Goal: Information Seeking & Learning: Learn about a topic

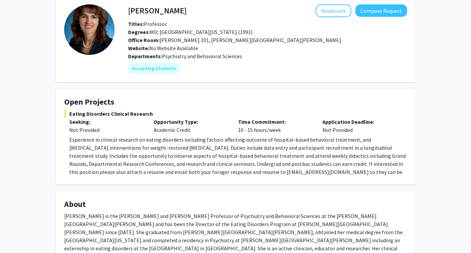
scroll to position [36, 0]
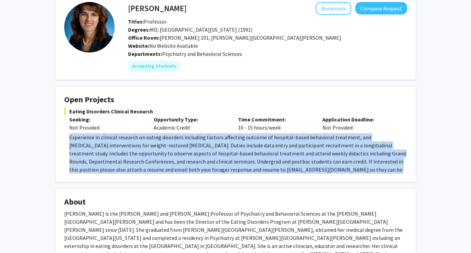
drag, startPoint x: 69, startPoint y: 138, endPoint x: 147, endPoint y: 176, distance: 87.6
click at [148, 176] on fg-card "Open Projects Eating Disorders Clinical Research Seeking: Not Provided Opportun…" at bounding box center [235, 133] width 359 height 95
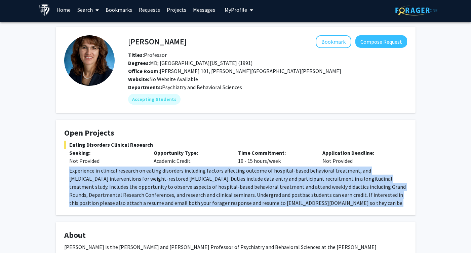
scroll to position [0, 0]
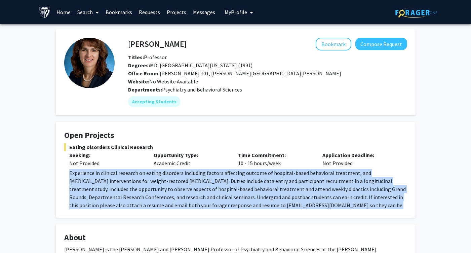
copy span "Experience in clinical research on eating disorders including factors affecting…"
click at [311, 175] on span "Experience in clinical research on eating disorders including factors affecting…" at bounding box center [237, 192] width 336 height 47
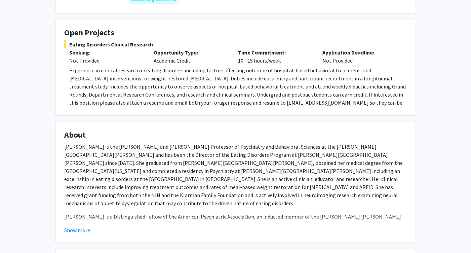
scroll to position [120, 0]
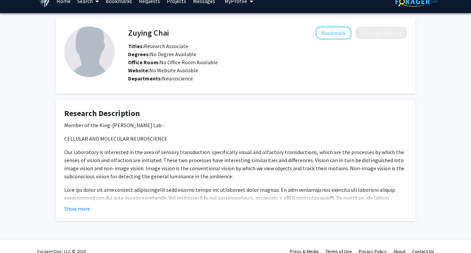
scroll to position [12, 0]
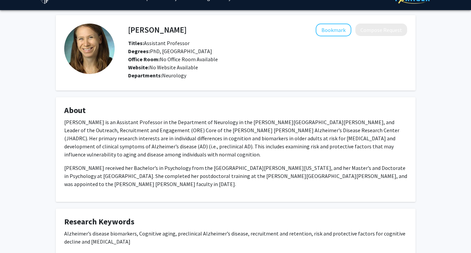
scroll to position [21, 0]
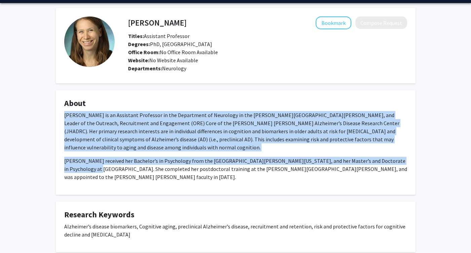
drag, startPoint x: 63, startPoint y: 118, endPoint x: 80, endPoint y: 174, distance: 59.3
click at [80, 174] on fg-card "About Dr. Pettigrew is an Assistant Professor in the Department of Neurology in…" at bounding box center [235, 142] width 359 height 104
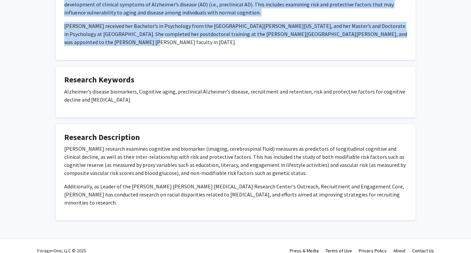
scroll to position [157, 0]
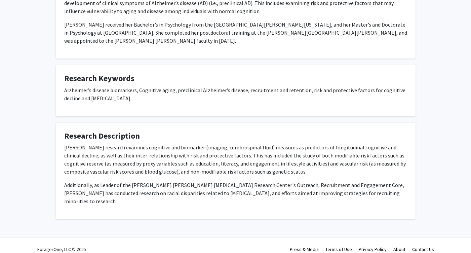
click at [70, 159] on p "Dr. Pettigrew’s research examines cognitive and biomarker (imaging, cerebrospin…" at bounding box center [235, 159] width 343 height 32
copy fg-card "Dr. Pettigrew’s research examines cognitive and biomarker (imaging, cerebrospin…"
drag, startPoint x: 376, startPoint y: 190, endPoint x: 71, endPoint y: 140, distance: 309.1
click at [71, 140] on fg-card "Research Description Dr. Pettigrew’s research examines cognitive and biomarker …" at bounding box center [235, 171] width 359 height 96
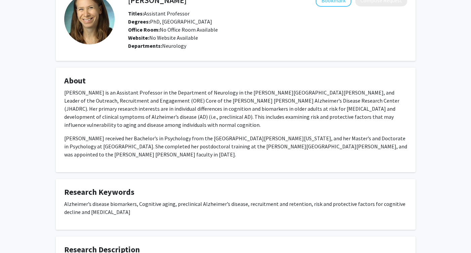
scroll to position [0, 0]
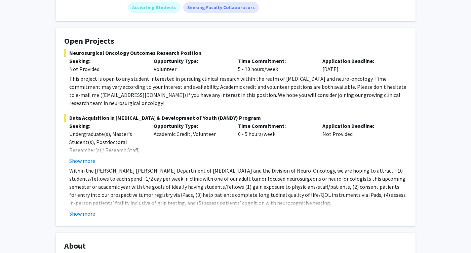
scroll to position [104, 0]
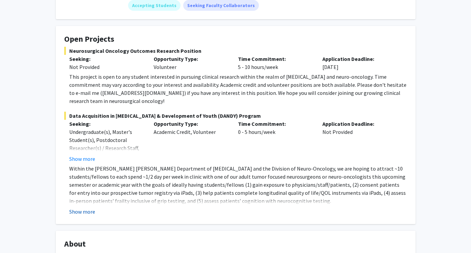
click at [88, 207] on button "Show more" at bounding box center [82, 211] width 26 height 8
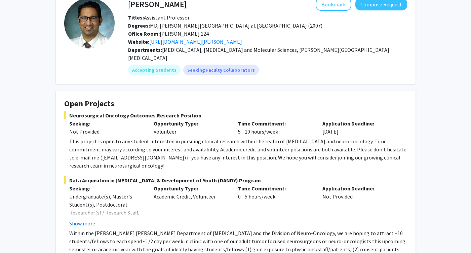
scroll to position [43, 0]
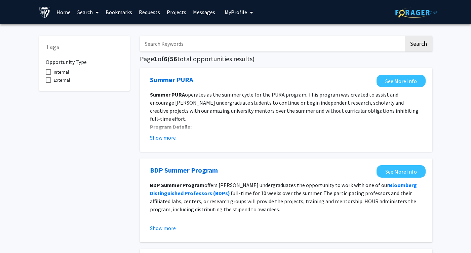
click at [178, 13] on link "Projects" at bounding box center [176, 12] width 26 height 24
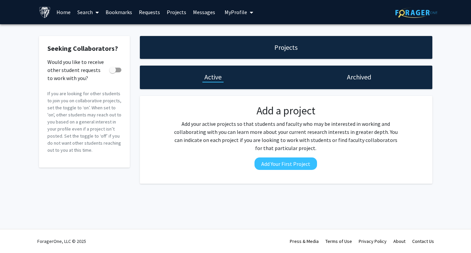
click at [359, 72] on h1 "Archived" at bounding box center [359, 76] width 24 height 9
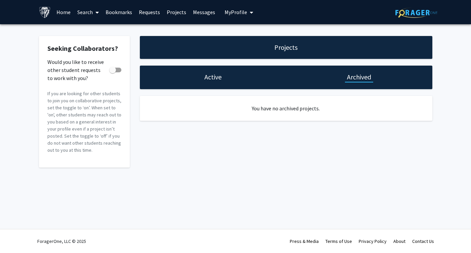
click at [89, 16] on link "Search" at bounding box center [88, 12] width 28 height 24
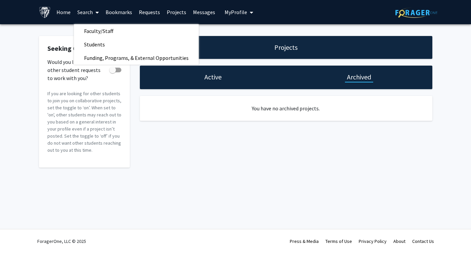
click at [58, 16] on link "Home" at bounding box center [63, 12] width 21 height 24
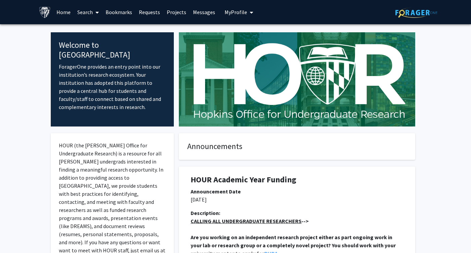
click at [91, 15] on link "Search" at bounding box center [88, 12] width 28 height 24
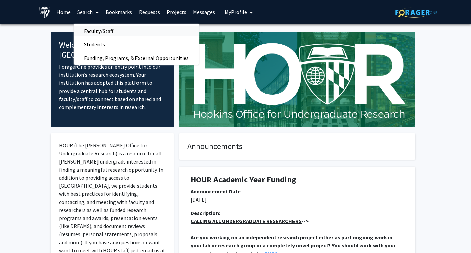
click at [102, 31] on span "Faculty/Staff" at bounding box center [98, 30] width 49 height 13
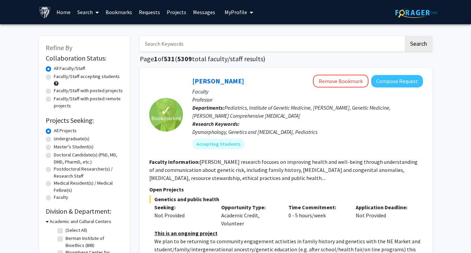
click at [115, 93] on label "Faculty/Staff with posted projects" at bounding box center [88, 90] width 69 height 7
click at [58, 91] on input "Faculty/Staff with posted projects" at bounding box center [56, 89] width 4 height 4
radio input "true"
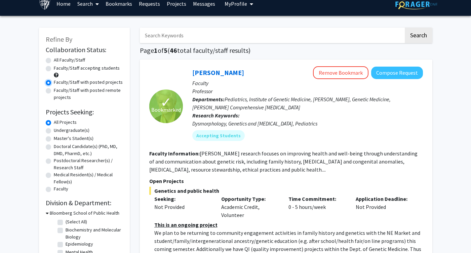
scroll to position [11, 0]
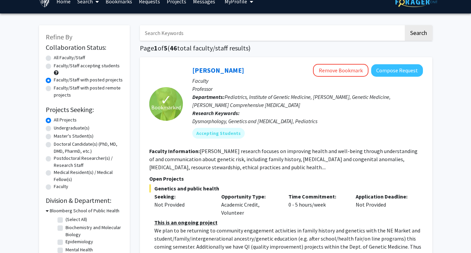
click at [106, 87] on label "Faculty/Staff with posted remote projects" at bounding box center [88, 91] width 69 height 14
click at [58, 87] on input "Faculty/Staff with posted remote projects" at bounding box center [56, 86] width 4 height 4
radio input "true"
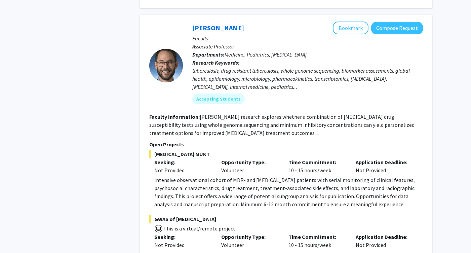
scroll to position [2633, 0]
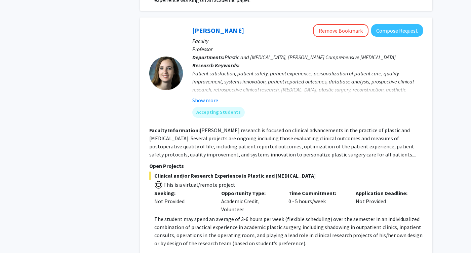
scroll to position [19, 0]
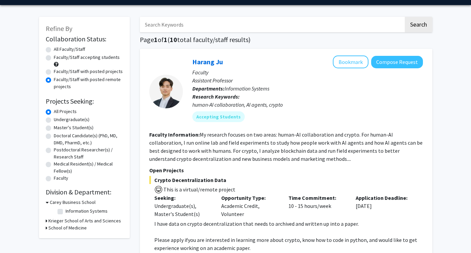
click at [61, 73] on label "Faculty/Staff with posted projects" at bounding box center [88, 71] width 69 height 7
click at [58, 72] on input "Faculty/Staff with posted projects" at bounding box center [56, 70] width 4 height 4
radio input "true"
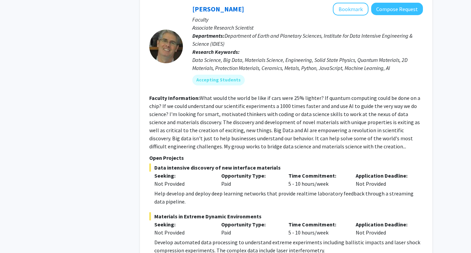
scroll to position [3235, 0]
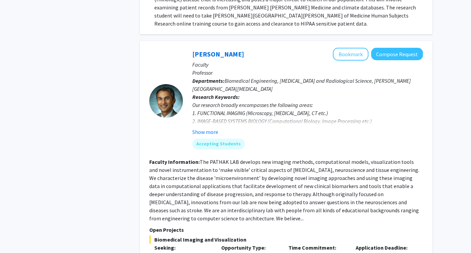
scroll to position [1320, 0]
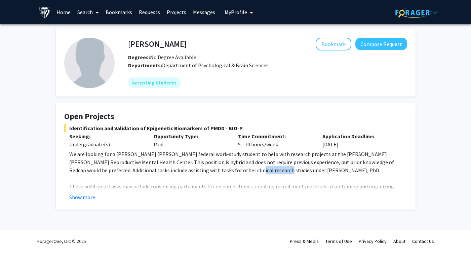
drag, startPoint x: 182, startPoint y: 171, endPoint x: 212, endPoint y: 171, distance: 29.6
click at [212, 171] on p "We are looking for a [PERSON_NAME] [PERSON_NAME] federal work-study student to …" at bounding box center [238, 162] width 338 height 24
copy p "[PERSON_NAME]"
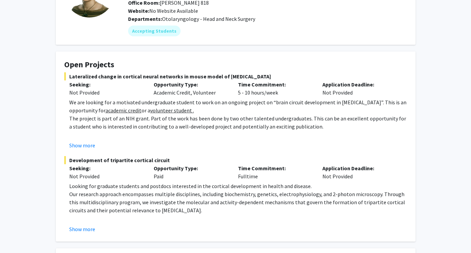
scroll to position [69, 0]
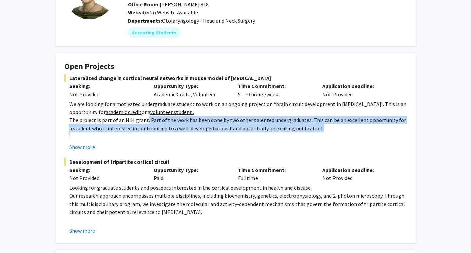
drag, startPoint x: 144, startPoint y: 120, endPoint x: 149, endPoint y: 133, distance: 14.3
click at [149, 133] on div "We are looking for a motivated undergraduate student to work on an ongoing proj…" at bounding box center [238, 168] width 338 height 137
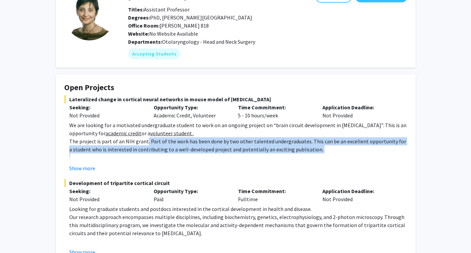
scroll to position [0, 0]
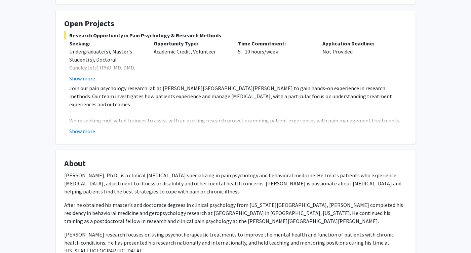
scroll to position [126, 0]
